Goal: Feedback & Contribution: Submit feedback/report problem

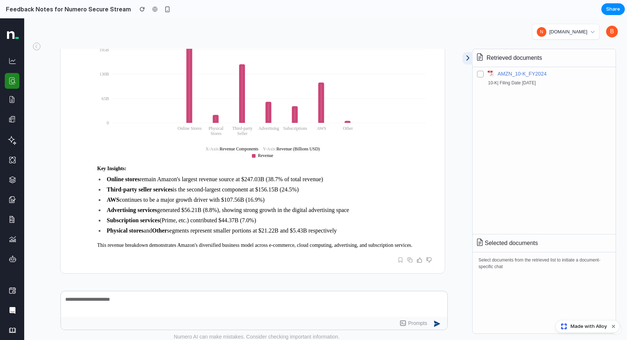
scroll to position [1, 0]
click at [418, 261] on icon at bounding box center [421, 258] width 10 height 5
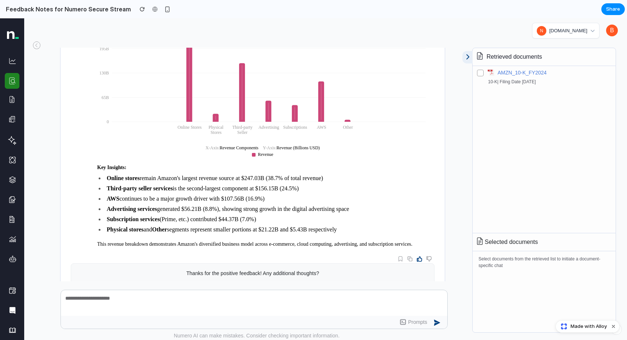
scroll to position [317, 0]
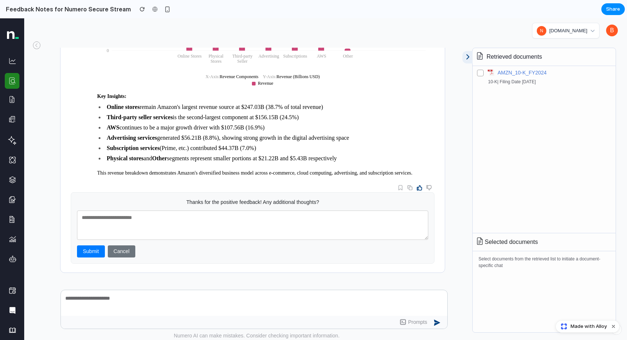
click at [126, 228] on textarea at bounding box center [253, 225] width 352 height 29
type textarea "**********"
click at [80, 253] on button "Submit" at bounding box center [91, 251] width 28 height 12
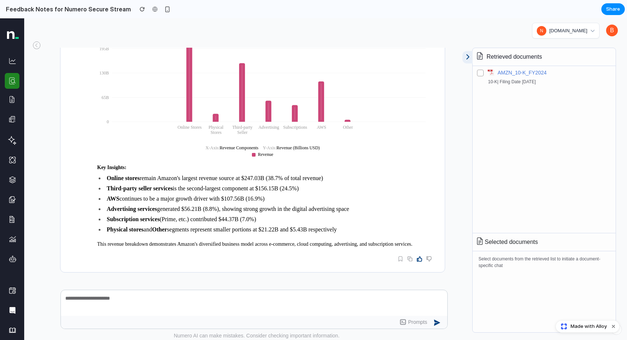
scroll to position [0, 0]
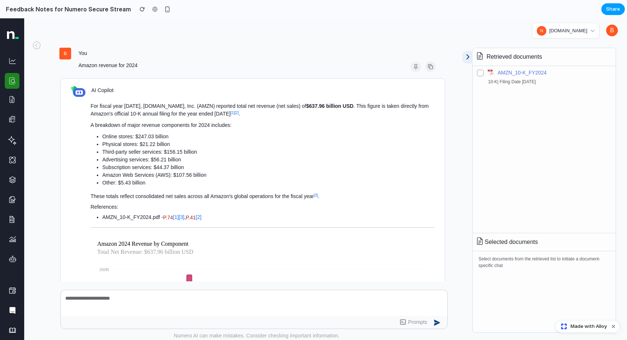
click at [614, 10] on span "Share" at bounding box center [614, 9] width 14 height 7
